Goal: Task Accomplishment & Management: Manage account settings

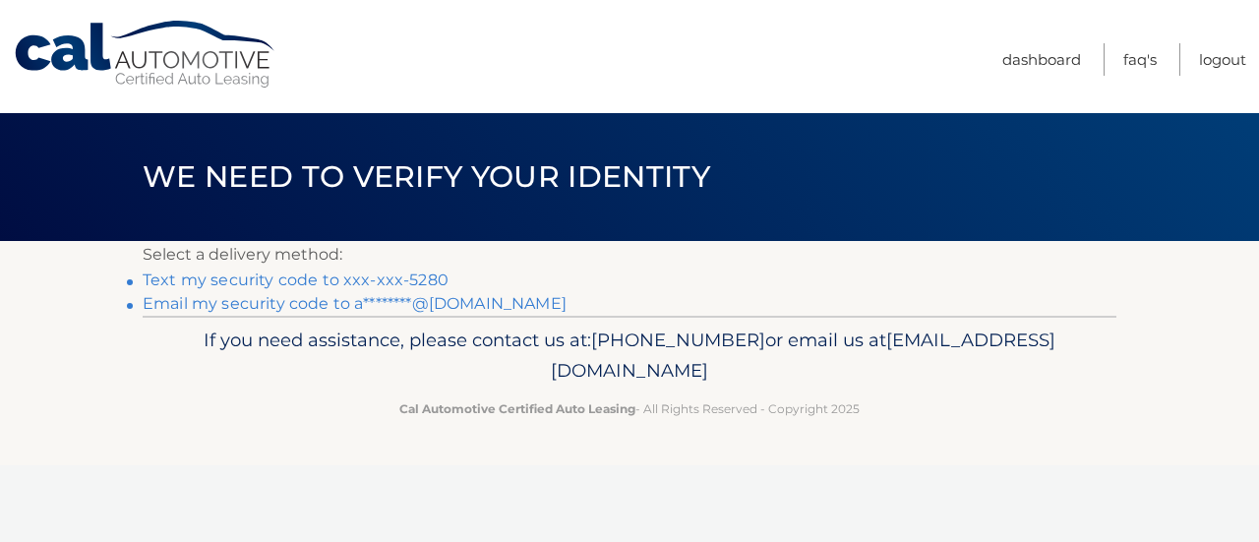
click at [419, 278] on link "Text my security code to xxx-xxx-5280" at bounding box center [296, 280] width 306 height 19
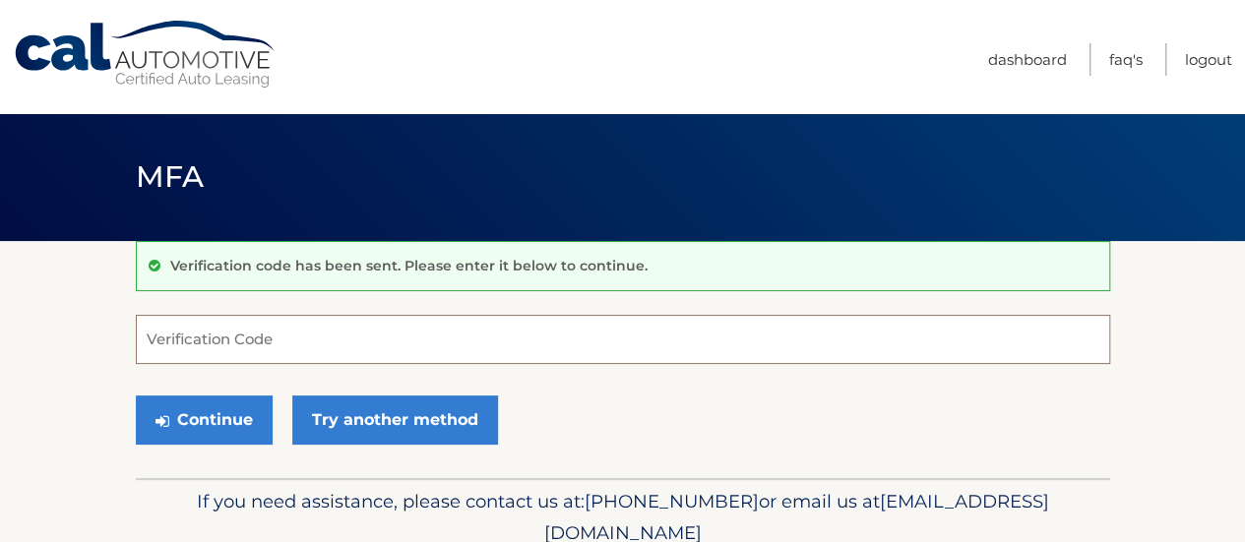
click at [302, 341] on input "Verification Code" at bounding box center [623, 339] width 974 height 49
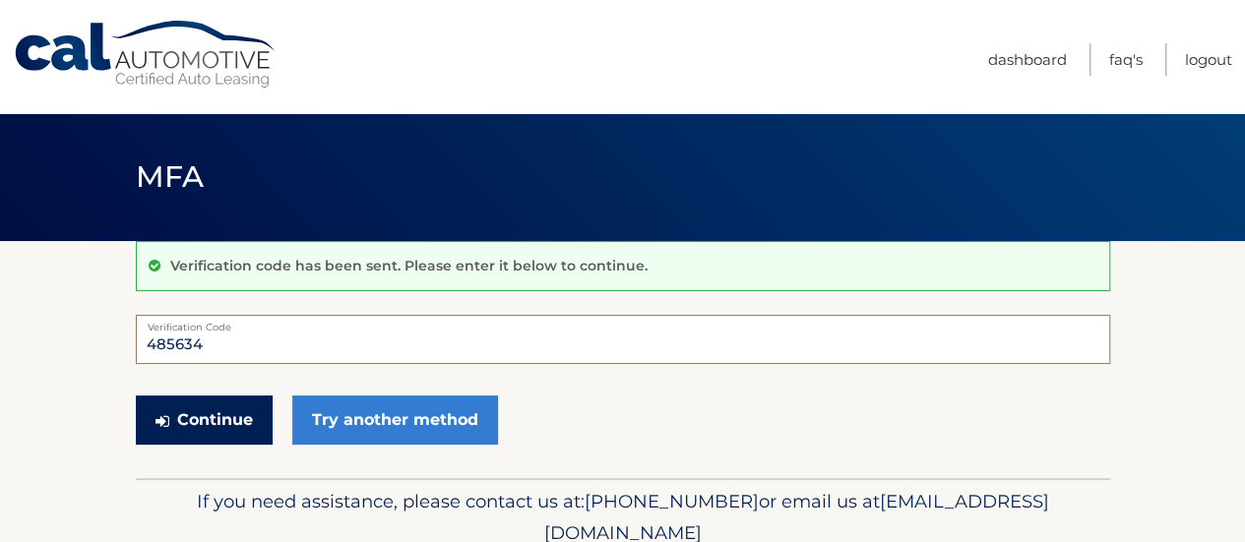
type input "485634"
click at [221, 435] on button "Continue" at bounding box center [204, 419] width 137 height 49
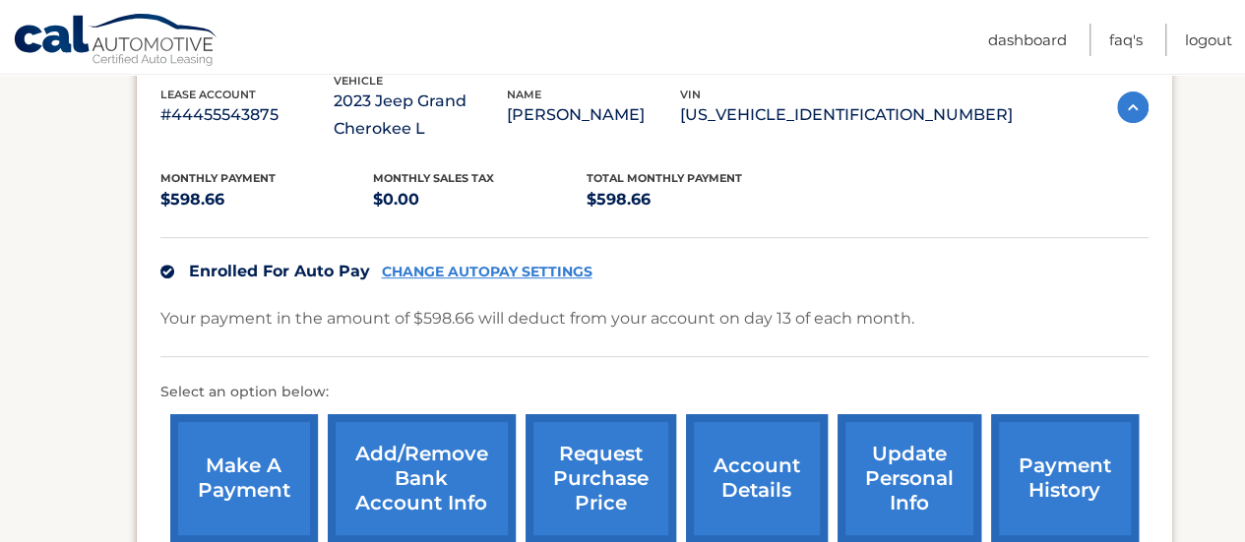
scroll to position [370, 0]
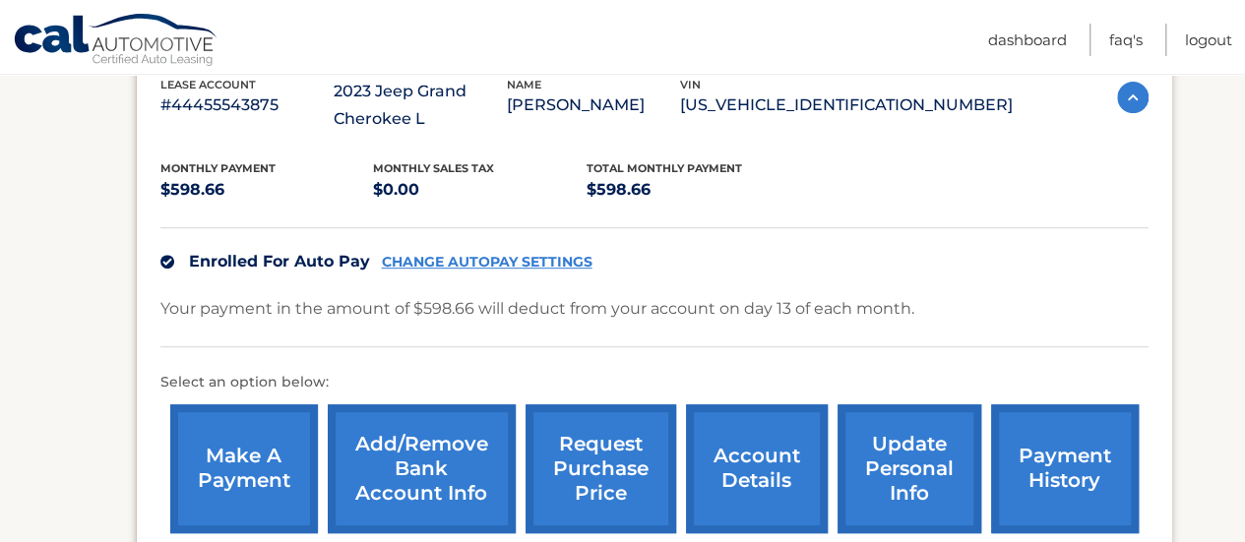
click at [750, 474] on link "account details" at bounding box center [757, 468] width 142 height 129
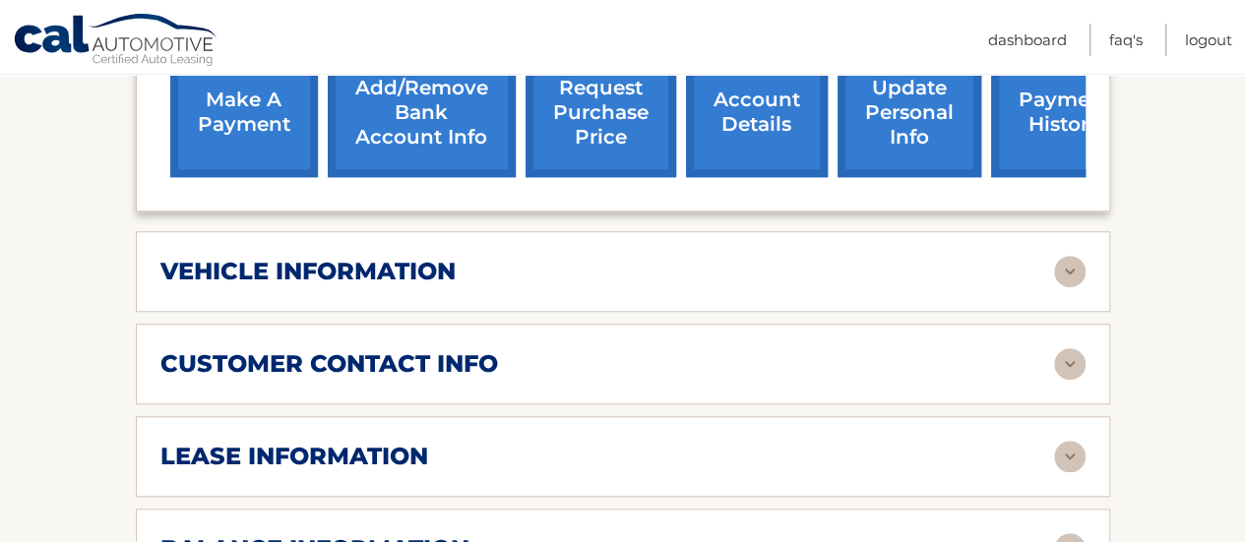
scroll to position [776, 0]
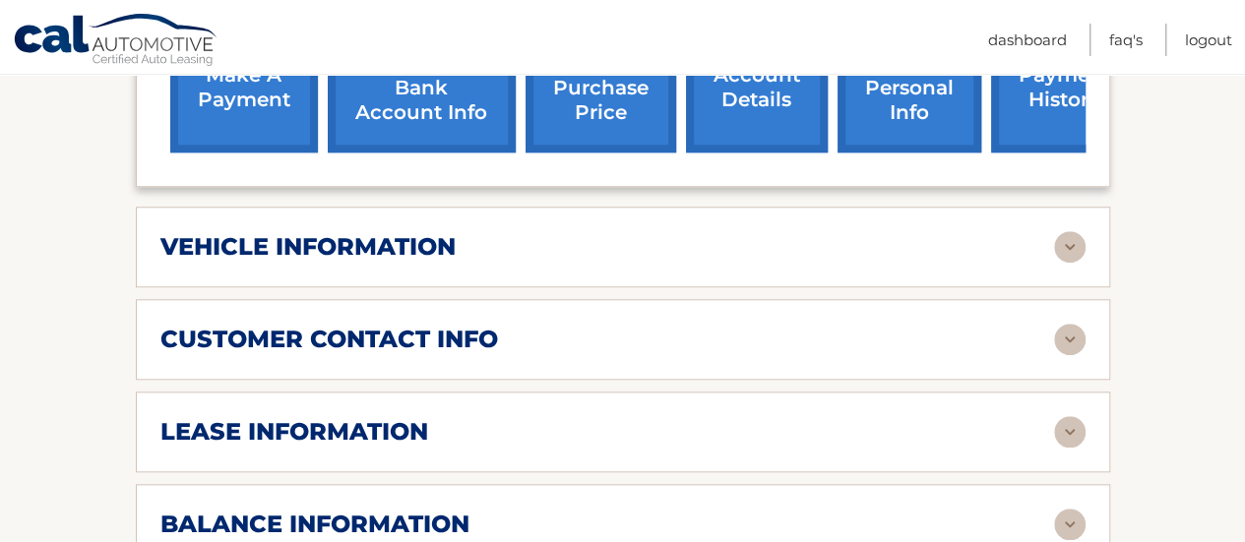
click at [1078, 253] on img at bounding box center [1069, 246] width 31 height 31
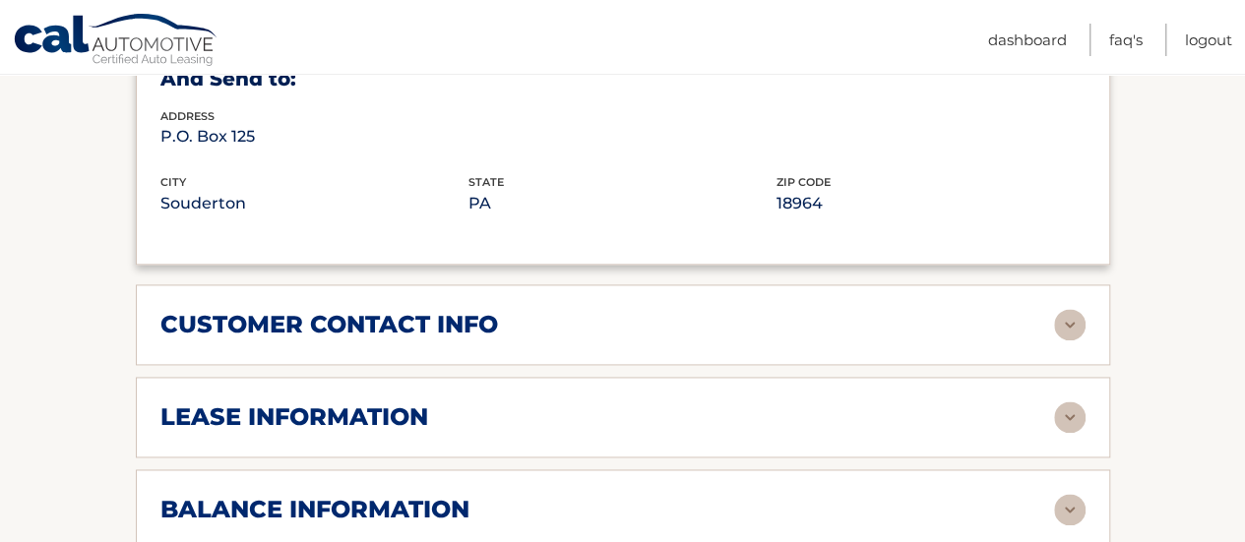
scroll to position [1273, 0]
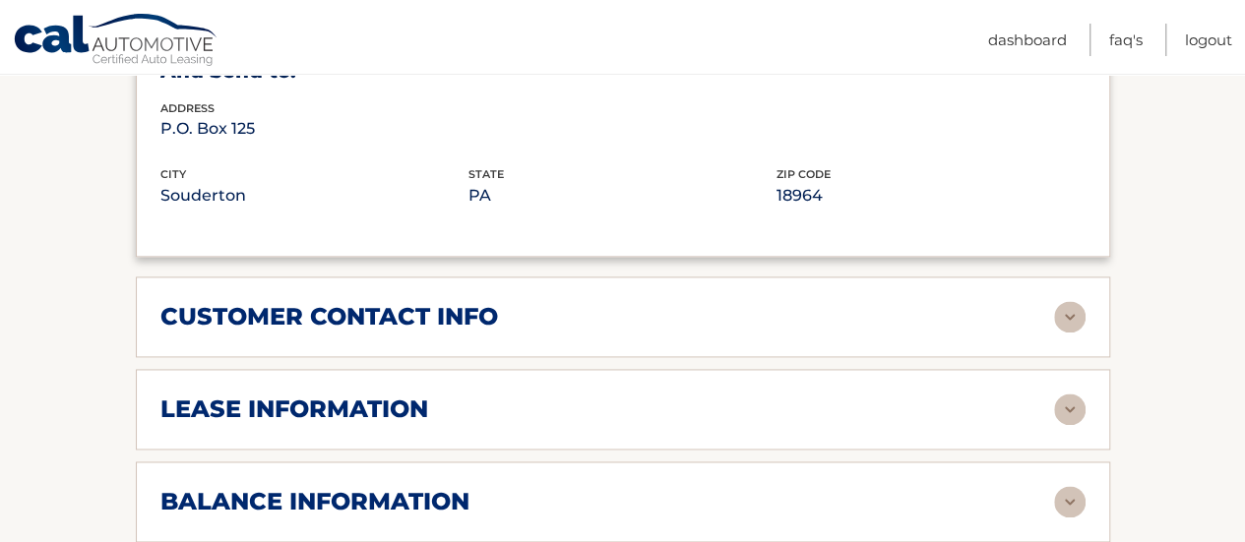
click at [1076, 504] on img at bounding box center [1069, 501] width 31 height 31
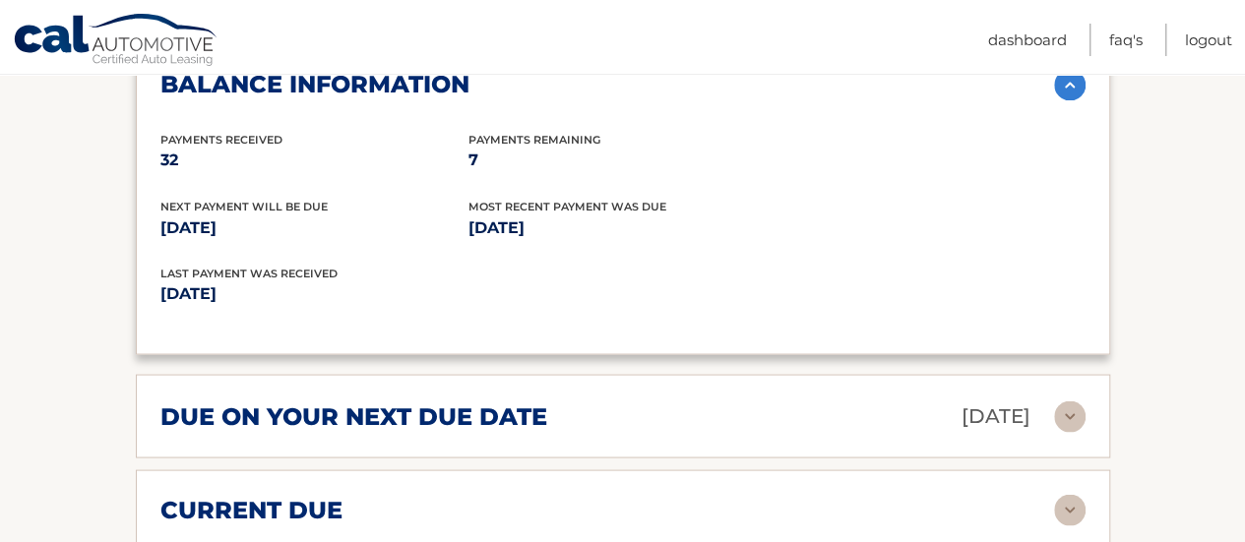
scroll to position [1746, 0]
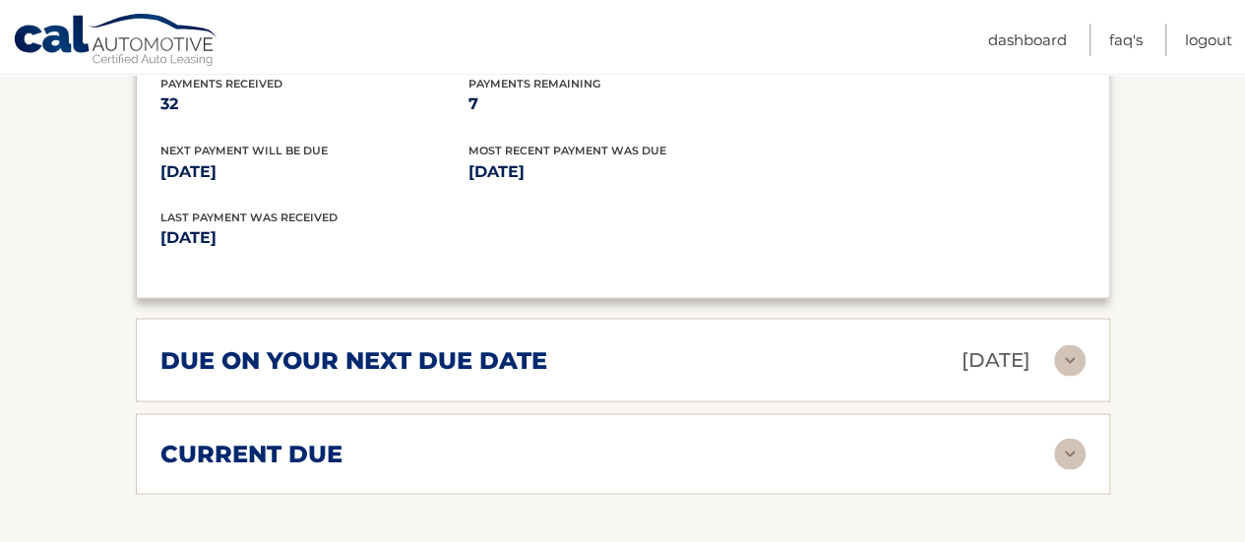
click at [1070, 359] on img at bounding box center [1069, 359] width 31 height 31
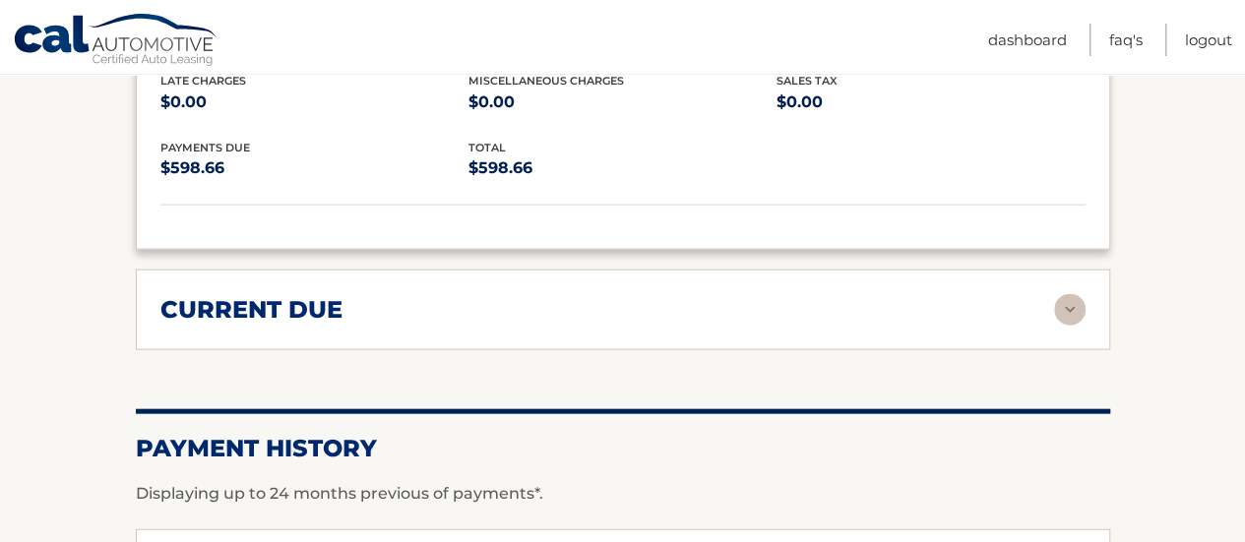
scroll to position [2088, 0]
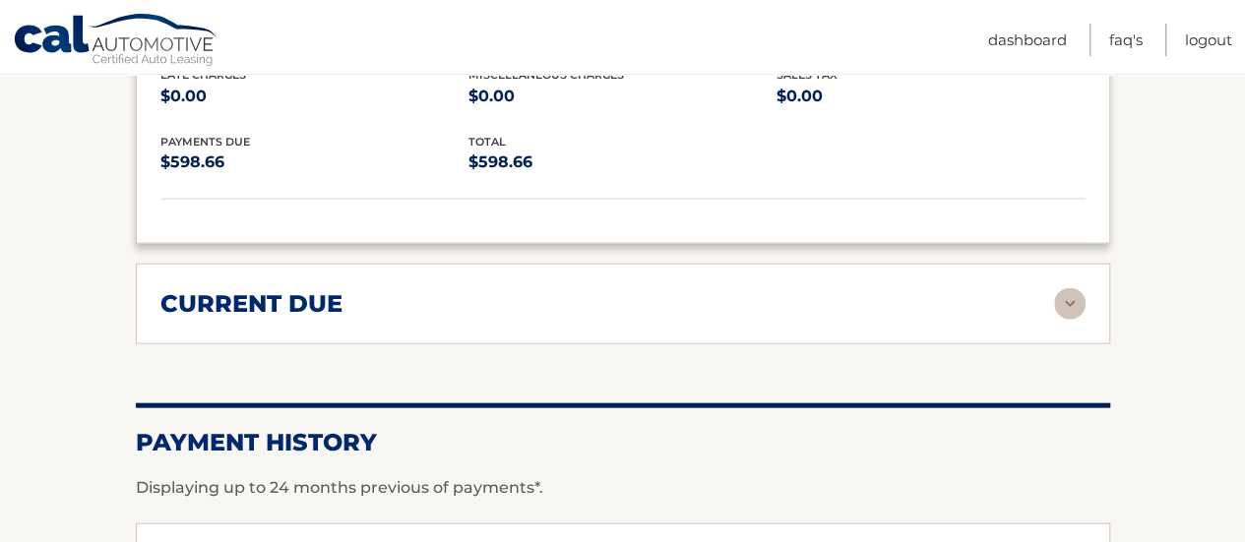
click at [1070, 301] on img at bounding box center [1069, 303] width 31 height 31
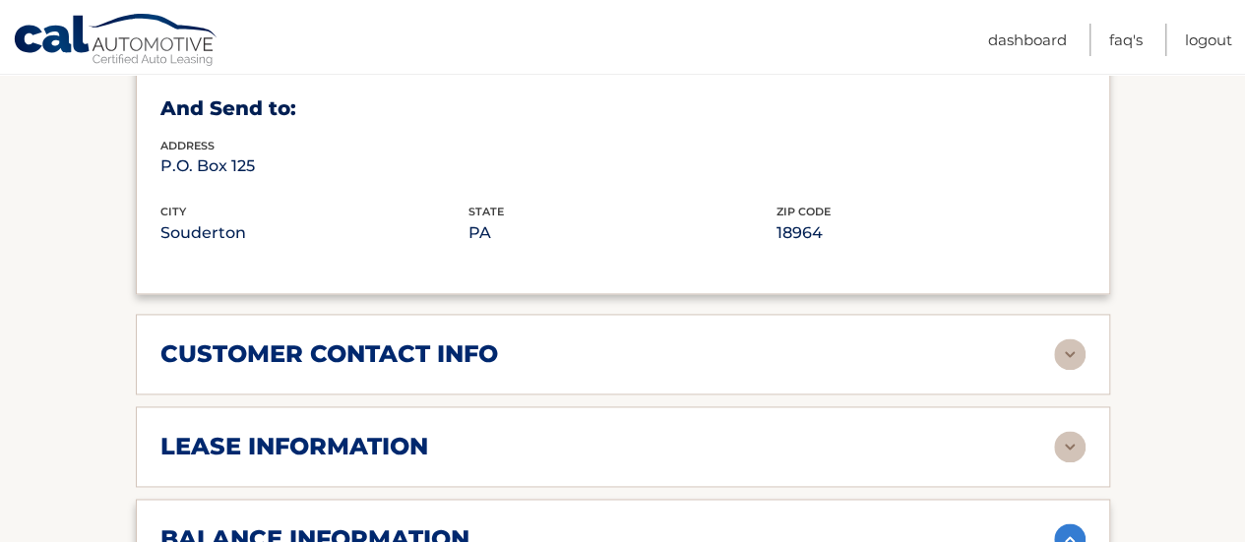
scroll to position [1232, 0]
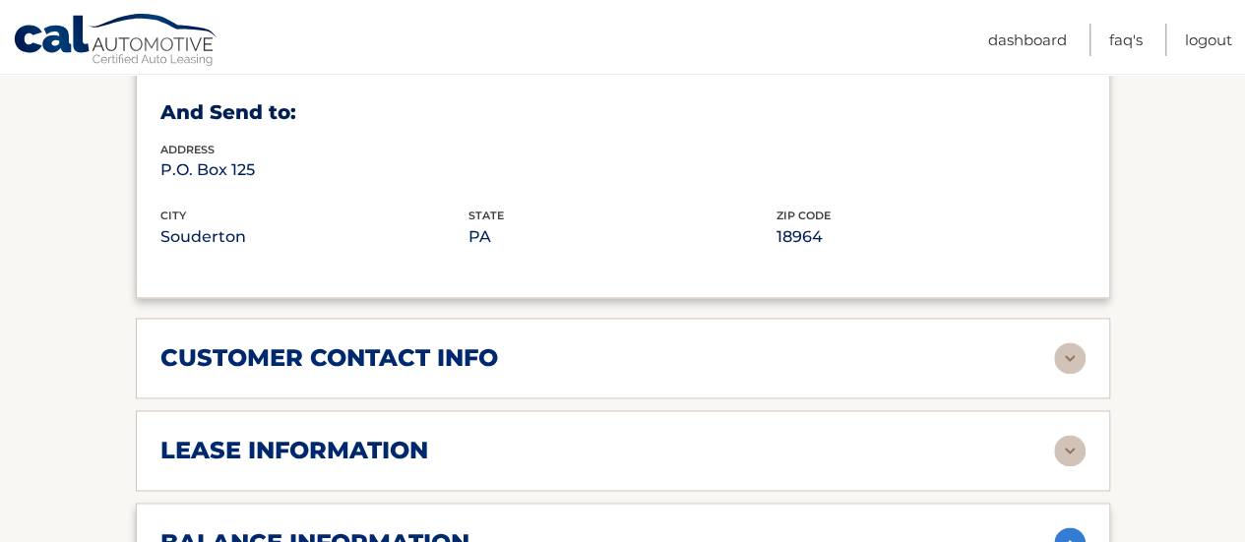
click at [1072, 350] on img at bounding box center [1069, 357] width 31 height 31
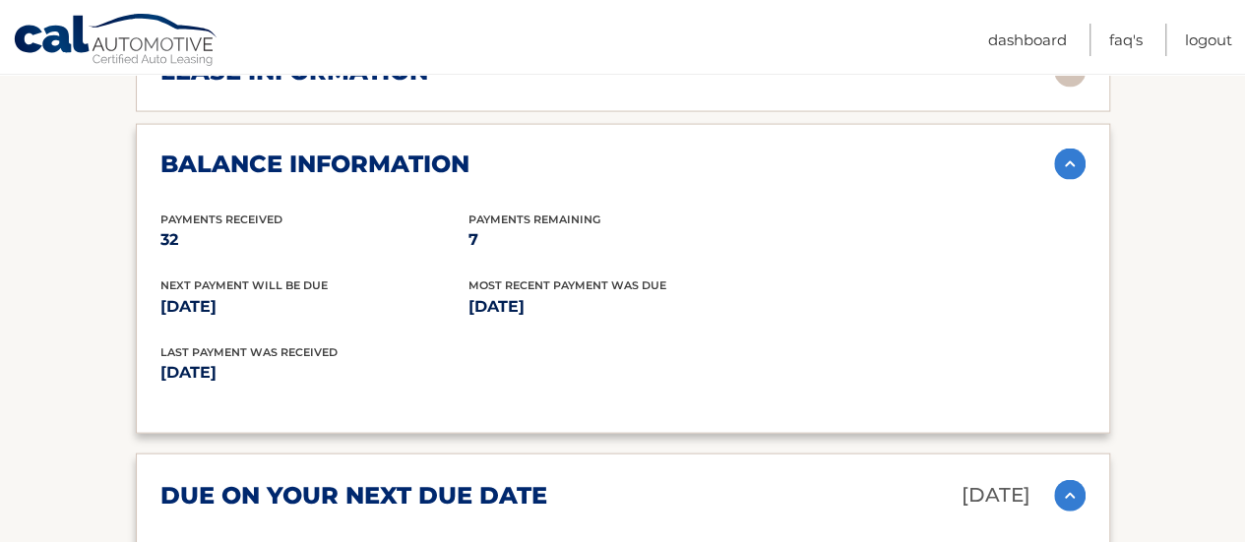
scroll to position [2013, 0]
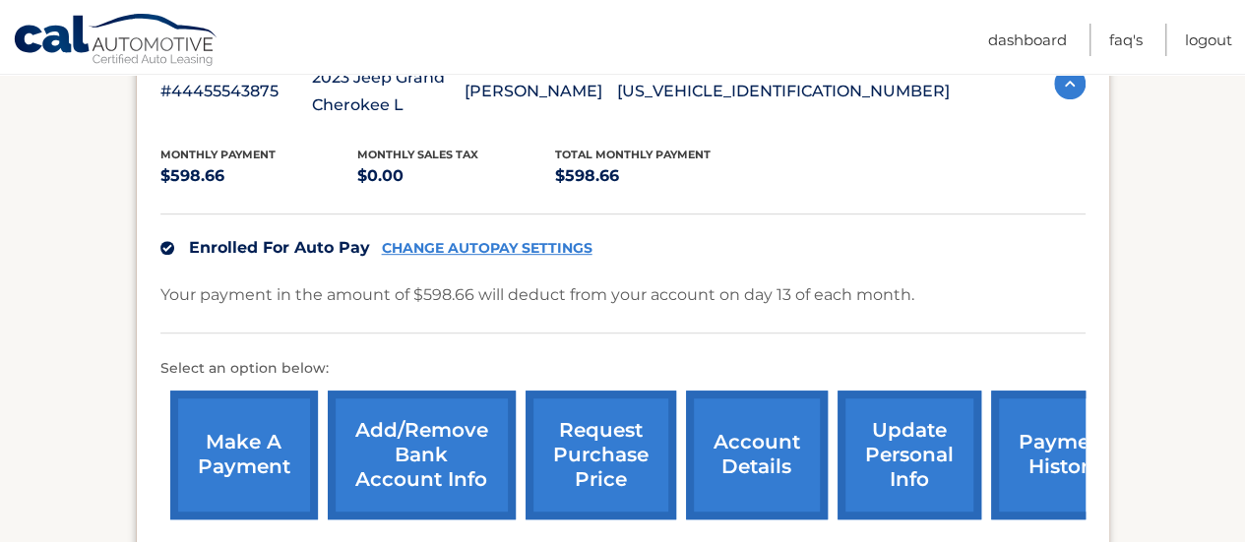
scroll to position [407, 0]
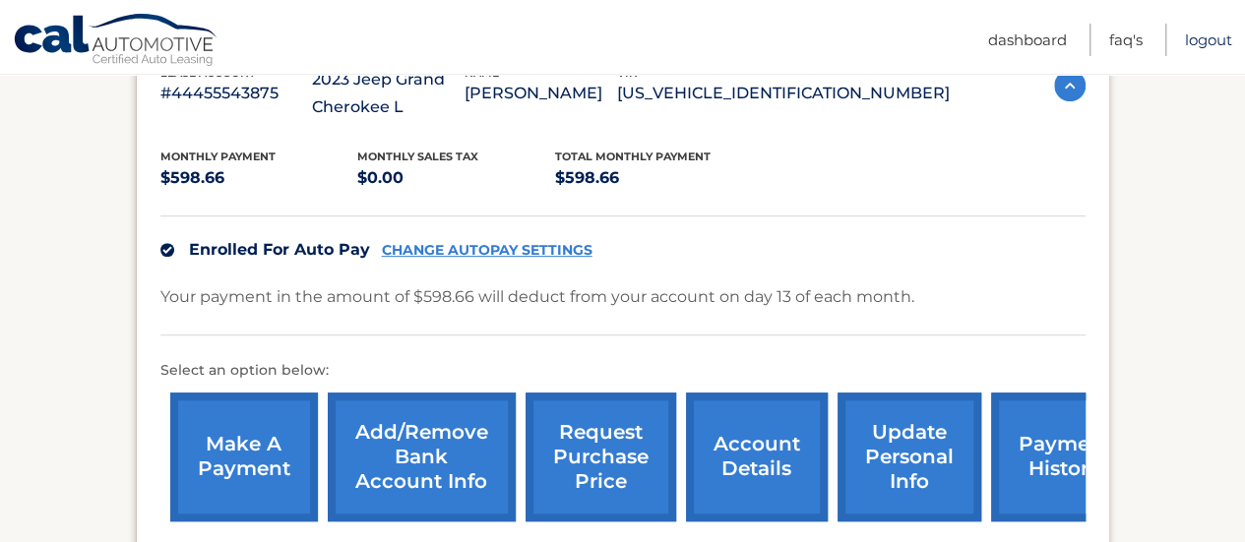
click at [1225, 30] on link "Logout" at bounding box center [1208, 40] width 47 height 32
